Goal: Information Seeking & Learning: Learn about a topic

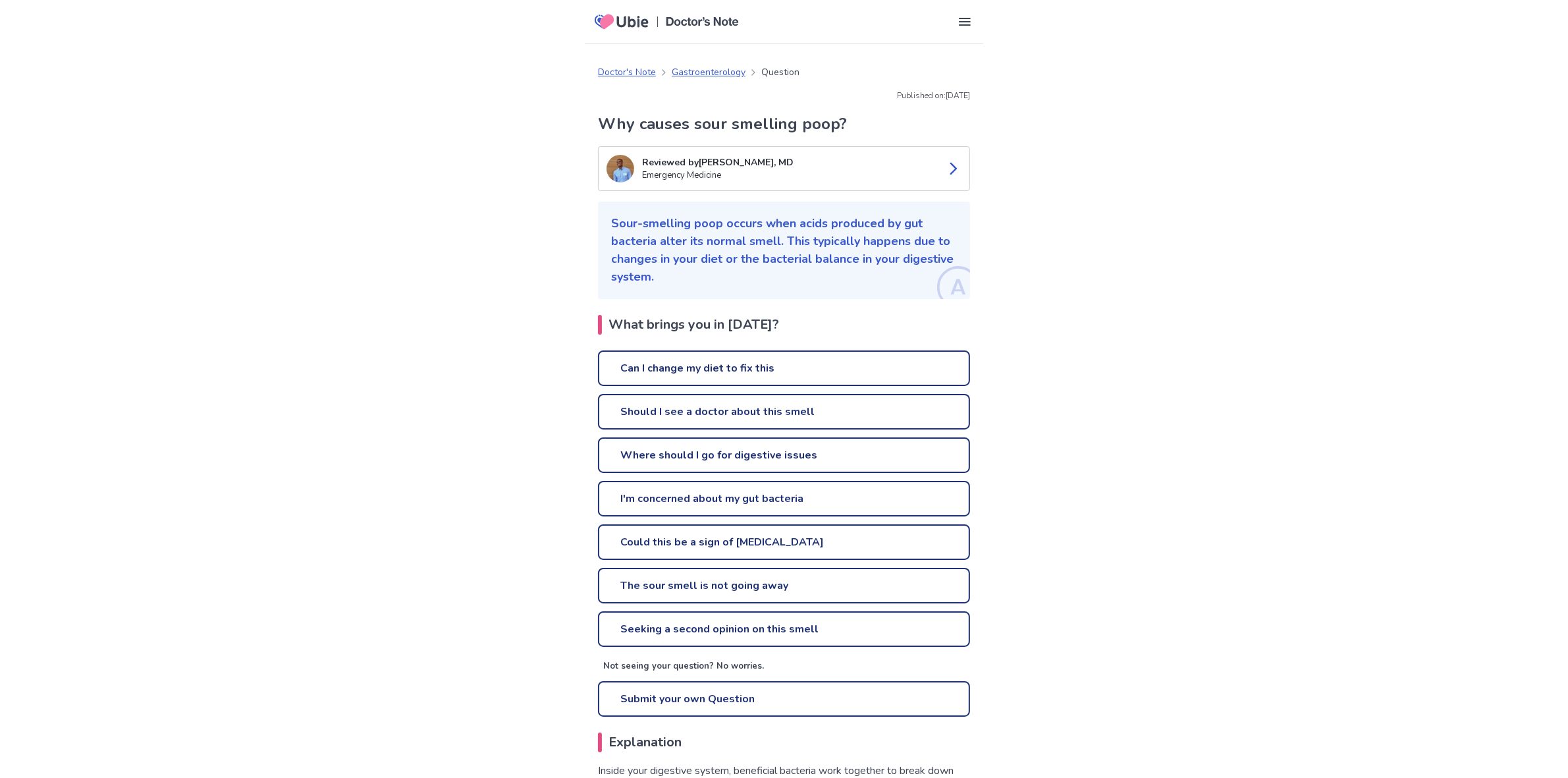
click at [824, 587] on link "The sour smell is not going away" at bounding box center [784, 586] width 372 height 35
click at [736, 363] on link "Can I change my diet to fix this" at bounding box center [784, 368] width 372 height 35
